Goal: Information Seeking & Learning: Check status

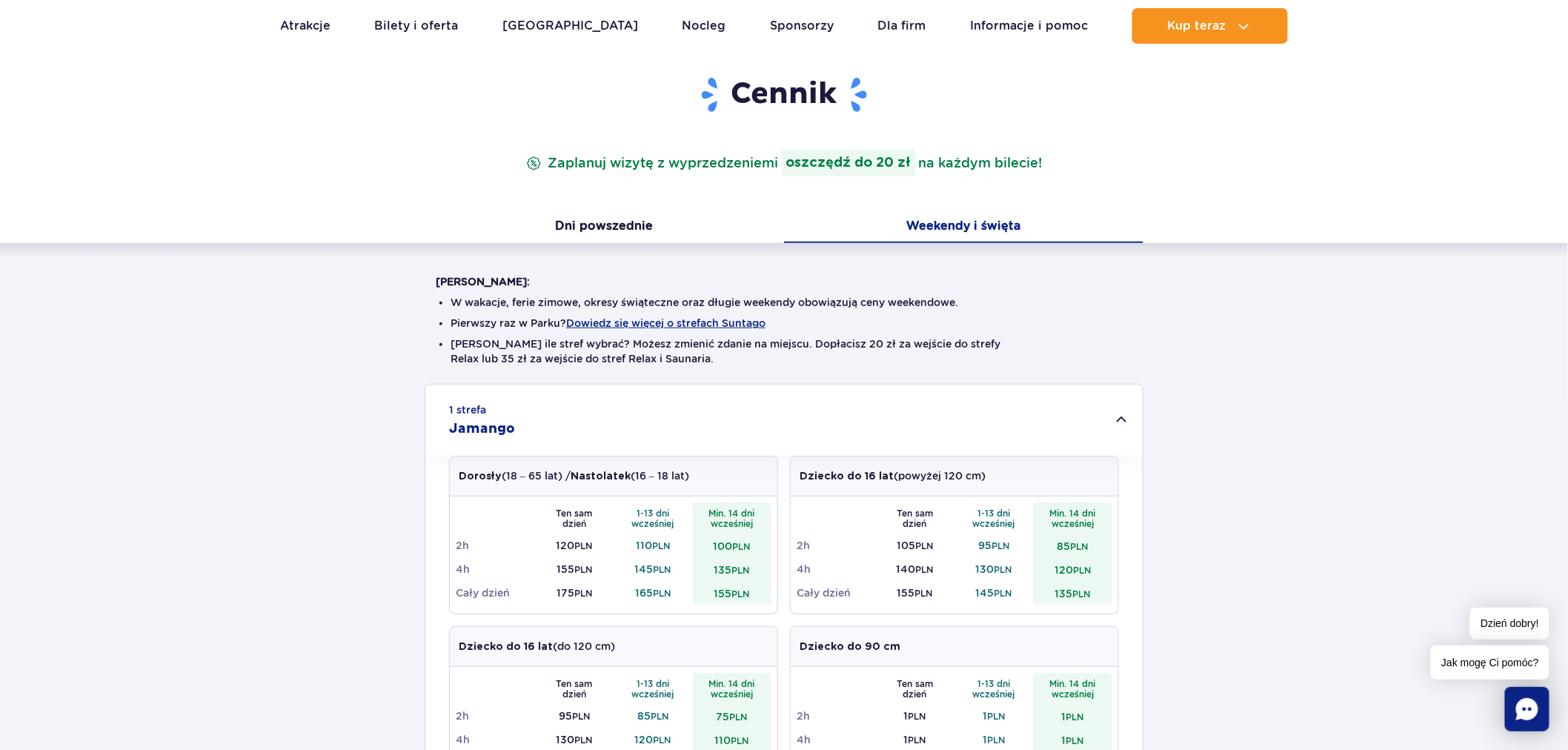
click at [574, 164] on p "Zaplanuj wizytę z wyprzedzeniem i oszczędź do 20 zł na każdym bilecie!" at bounding box center [784, 163] width 522 height 27
drag, startPoint x: 574, startPoint y: 164, endPoint x: 1079, endPoint y: 159, distance: 505.0
click at [1079, 159] on header "Cennik Zaplanuj wizytę z wyprzedzeniem i oszczędź do 20 zł na każdym bilecie!" at bounding box center [784, 126] width 697 height 101
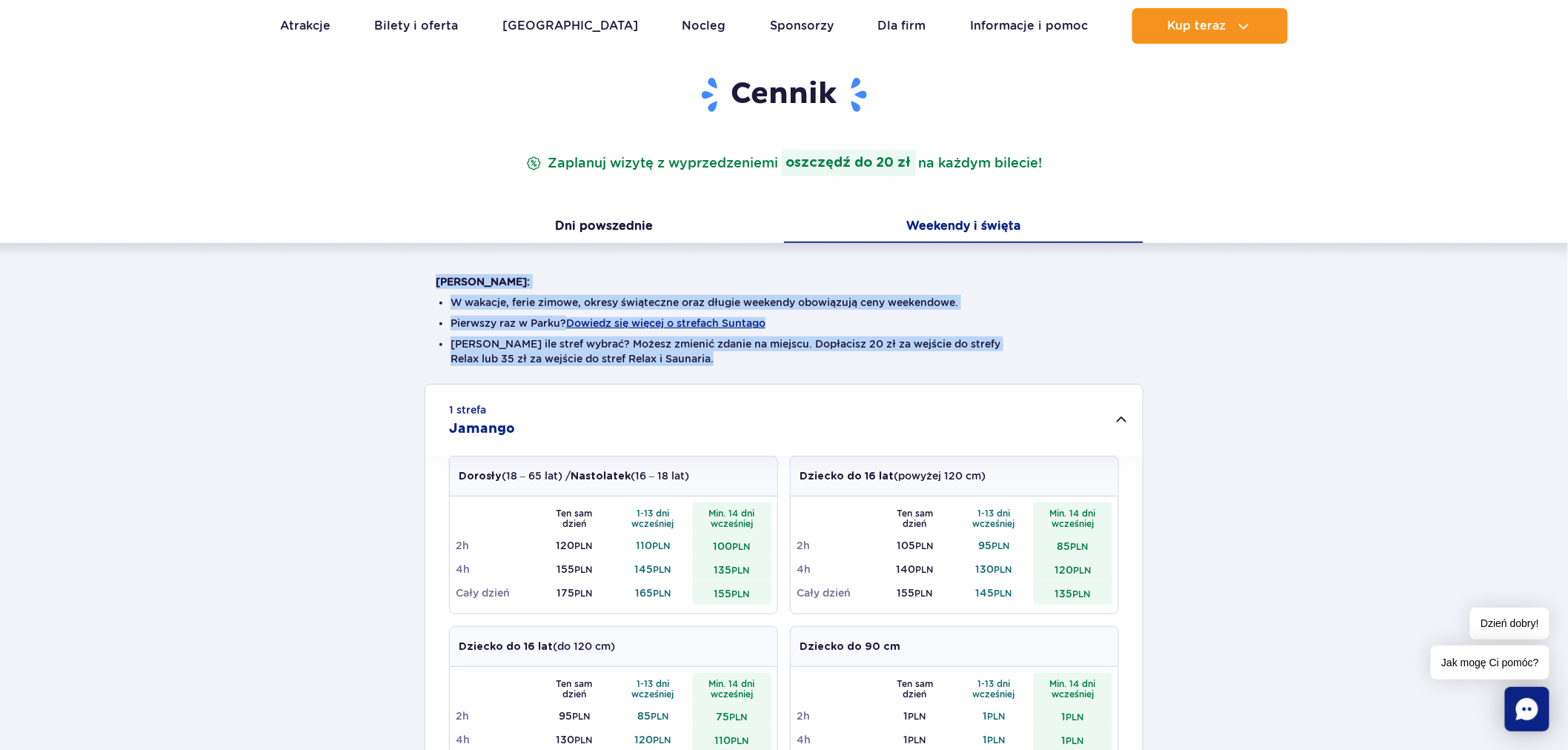
drag, startPoint x: 727, startPoint y: 359, endPoint x: 528, endPoint y: 304, distance: 206.5
click at [436, 280] on div "Warto wiedzieć: W wakacje, ferie zimowe, okresy świąteczne oraz długie weekendy…" at bounding box center [784, 329] width 697 height 110
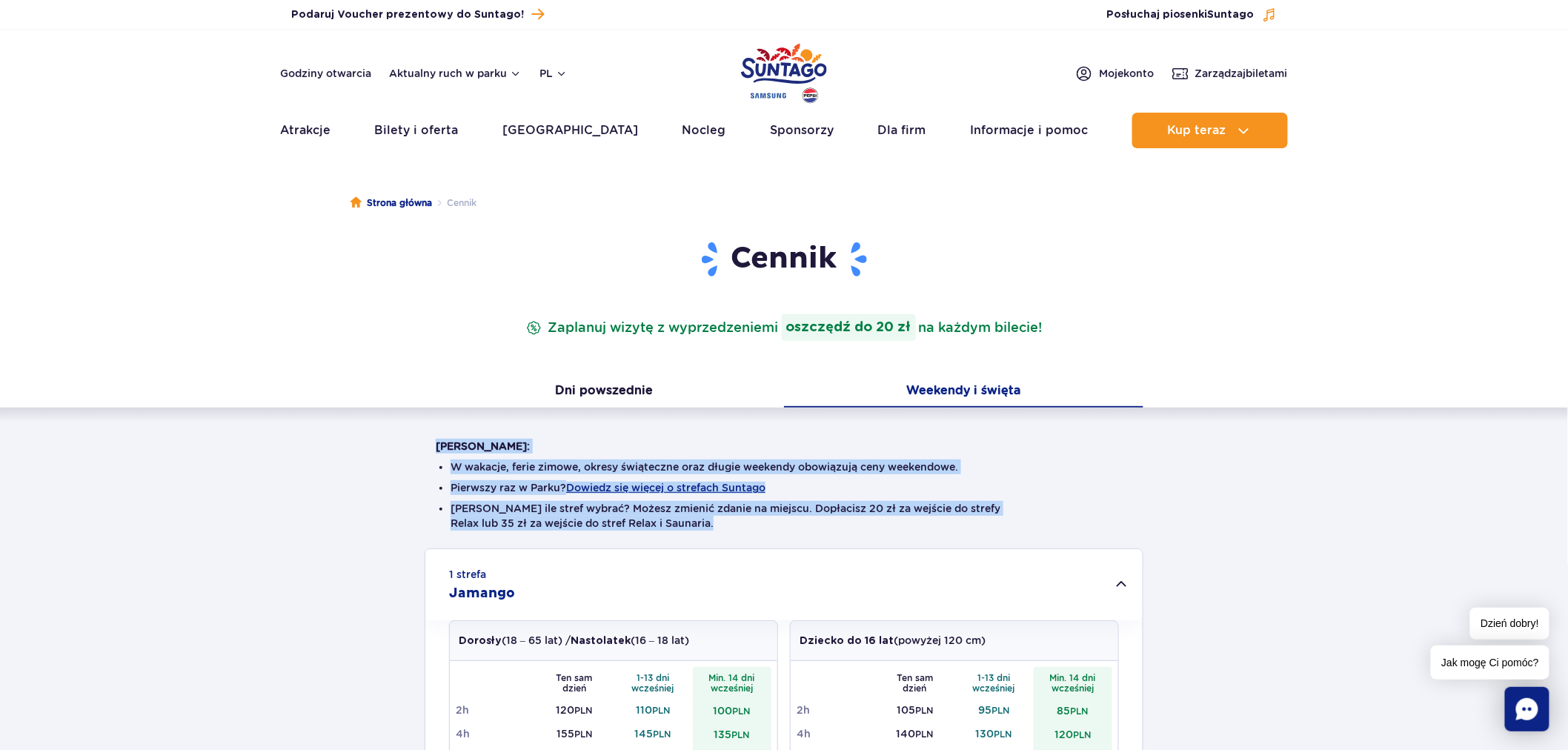
click at [802, 71] on img "Park of Poland" at bounding box center [784, 73] width 86 height 68
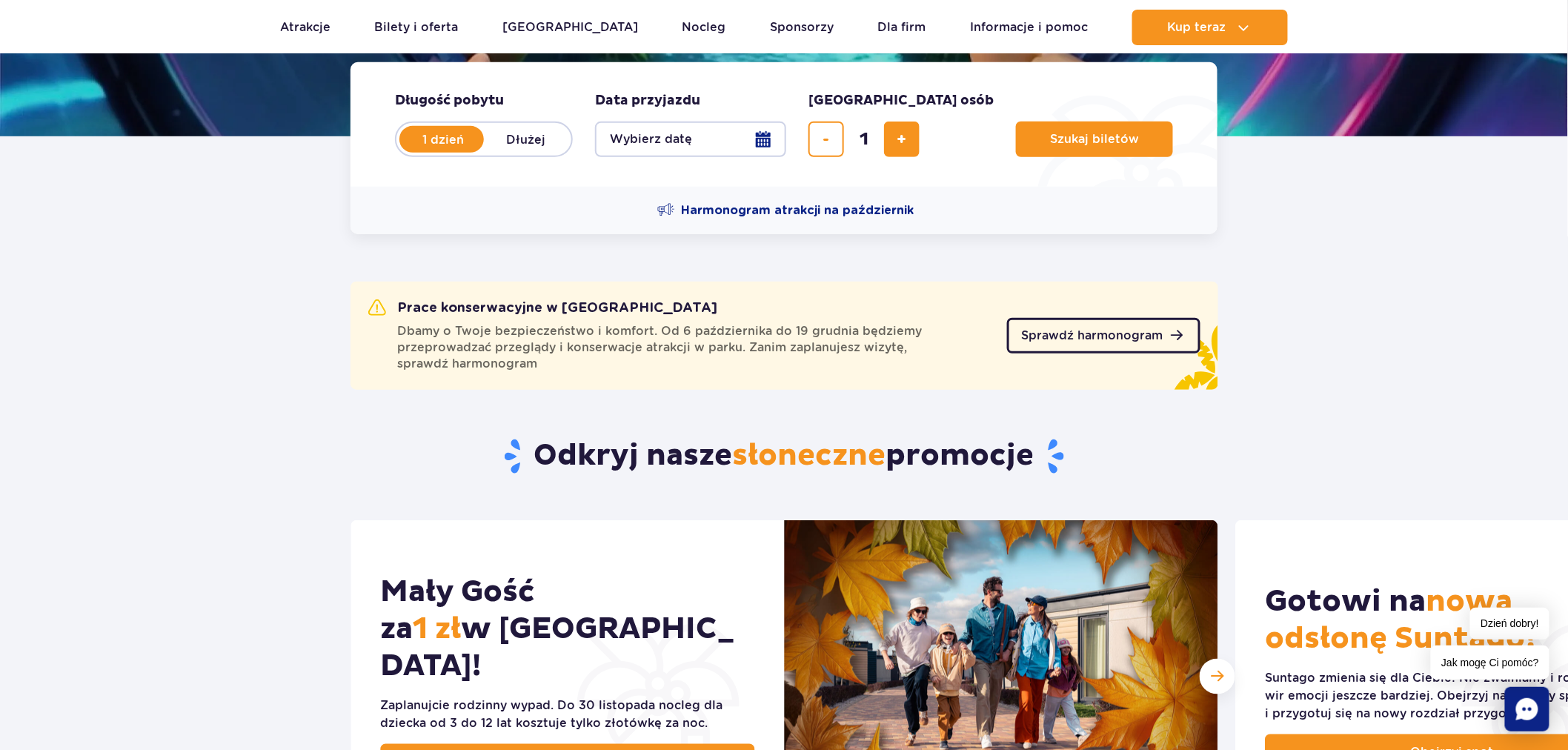
click at [1051, 336] on span "Sprawdź harmonogram" at bounding box center [1093, 335] width 142 height 12
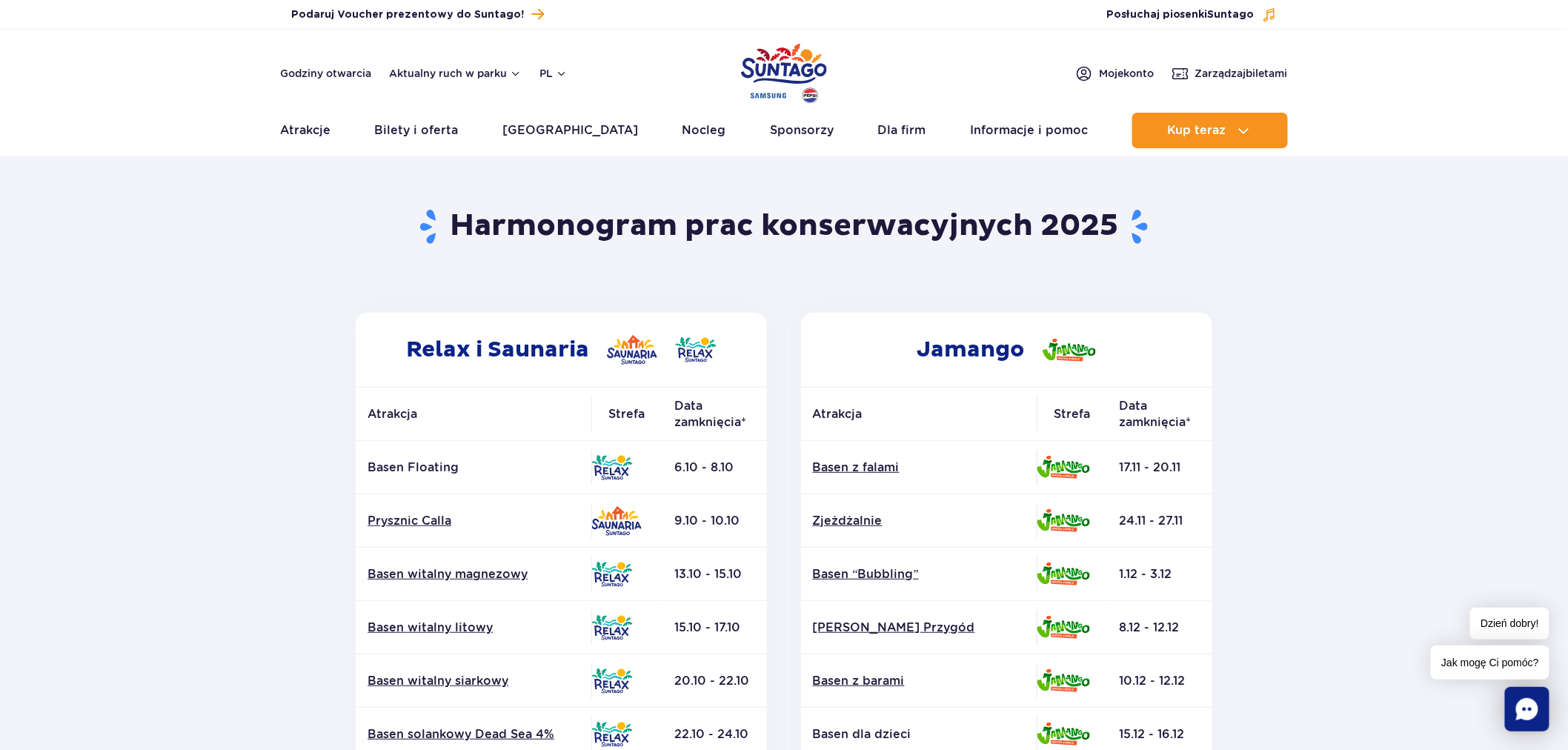
click at [768, 62] on img "Park of Poland" at bounding box center [784, 73] width 86 height 68
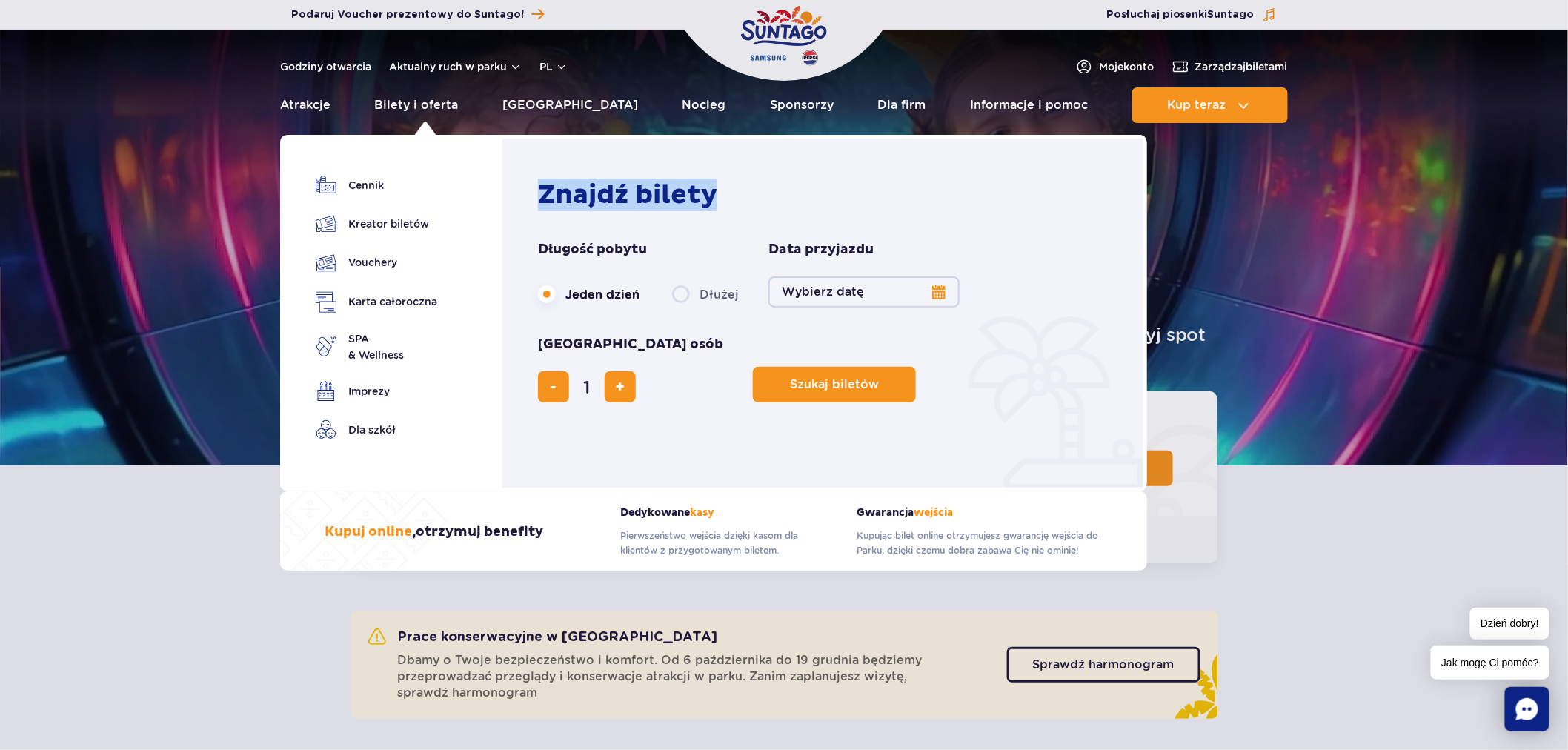
drag, startPoint x: 539, startPoint y: 193, endPoint x: 713, endPoint y: 203, distance: 174.3
click at [713, 203] on h2 "Znajdź bilety" at bounding box center [826, 195] width 577 height 33
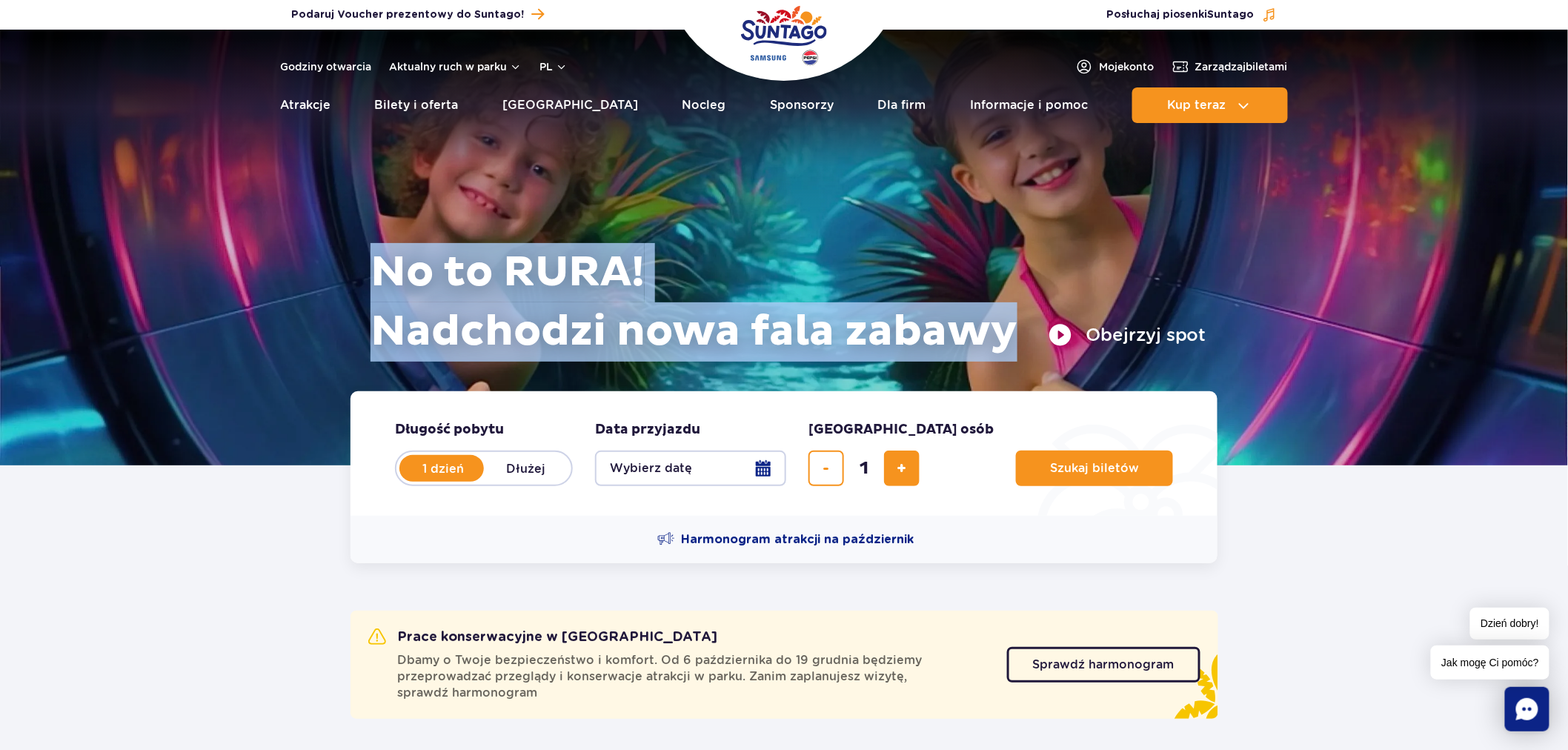
drag, startPoint x: 383, startPoint y: 274, endPoint x: 1012, endPoint y: 345, distance: 633.0
click at [1012, 345] on h1 "No to RURA! Nadchodzi nowa fala zabawy" at bounding box center [789, 302] width 836 height 119
